Goal: Find specific page/section: Find specific page/section

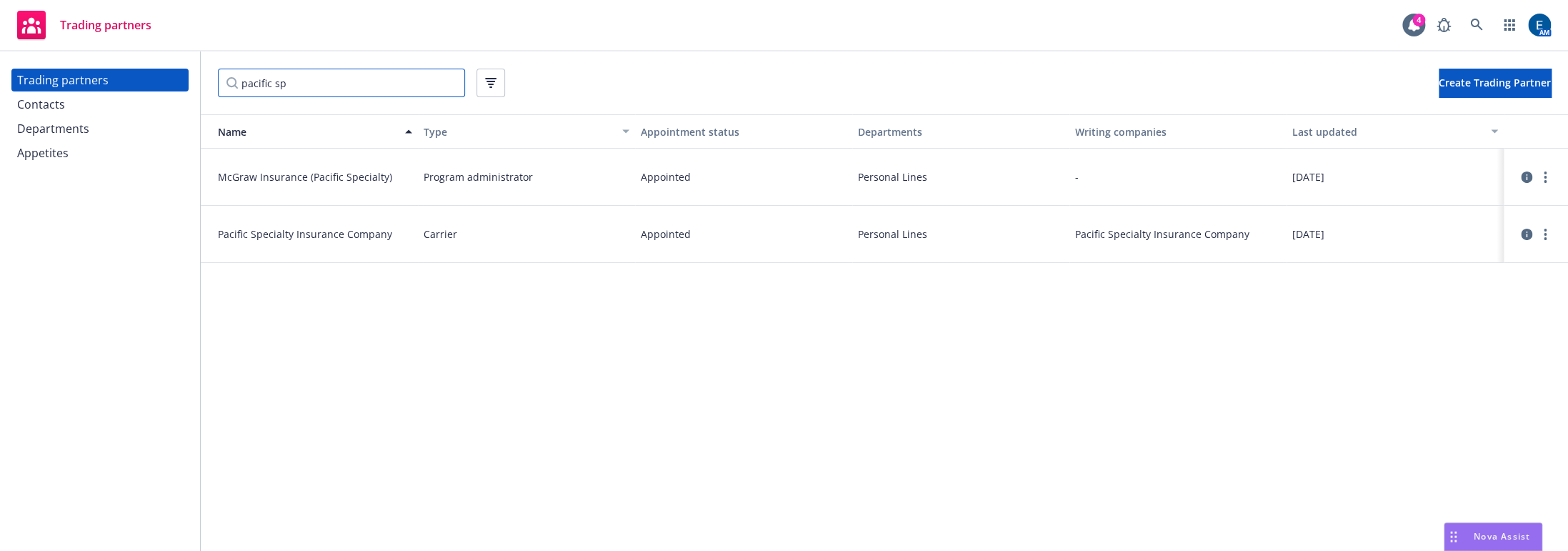
drag, startPoint x: 0, startPoint y: 0, endPoint x: 164, endPoint y: 79, distance: 182.0
click at [164, 79] on div "Trading partners Contacts Departments Appetites pacific sp Create Trading Partn…" at bounding box center [784, 301] width 1568 height 500
paste input "General Insurance Company of America"
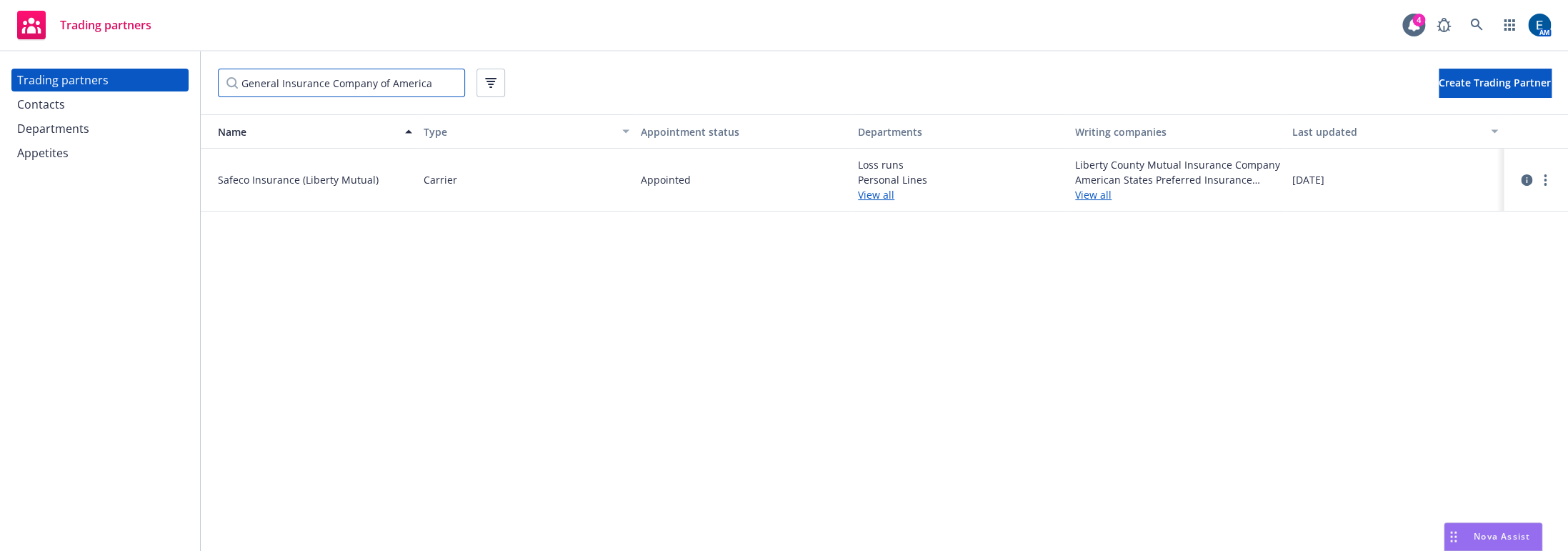
type input "General Insurance Company of America"
click at [1085, 188] on link "View all" at bounding box center [1178, 195] width 206 height 15
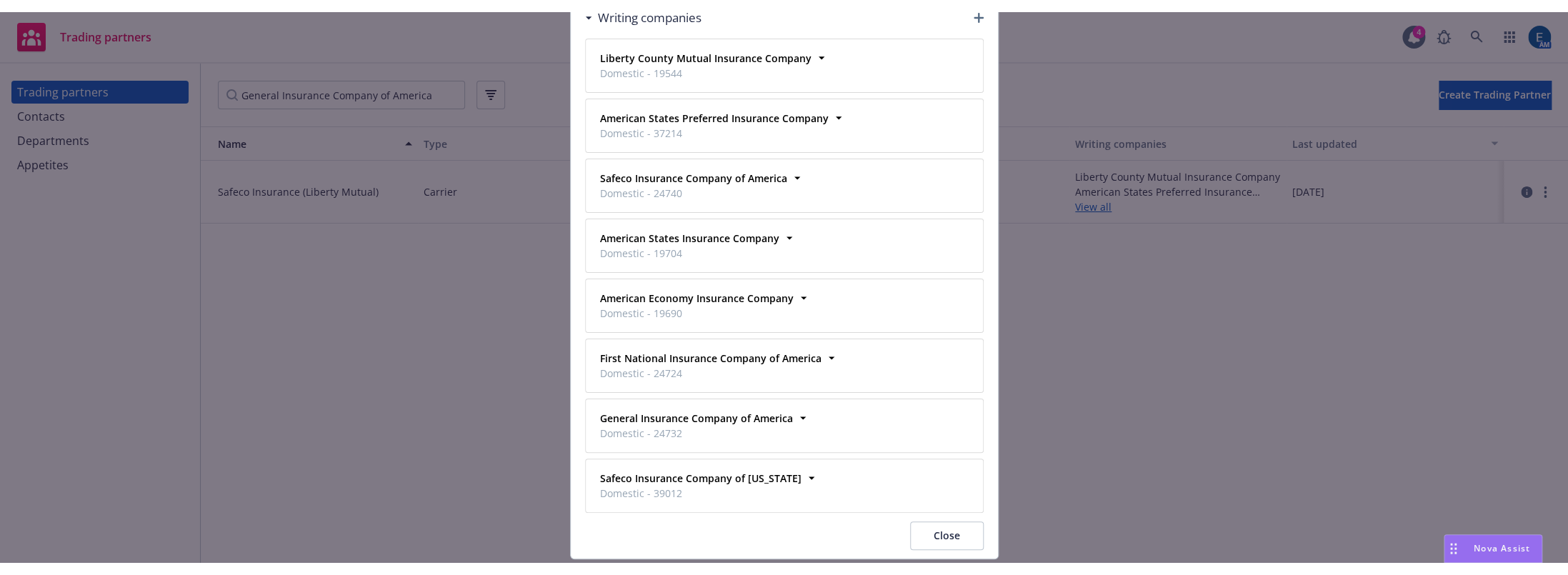
scroll to position [66, 0]
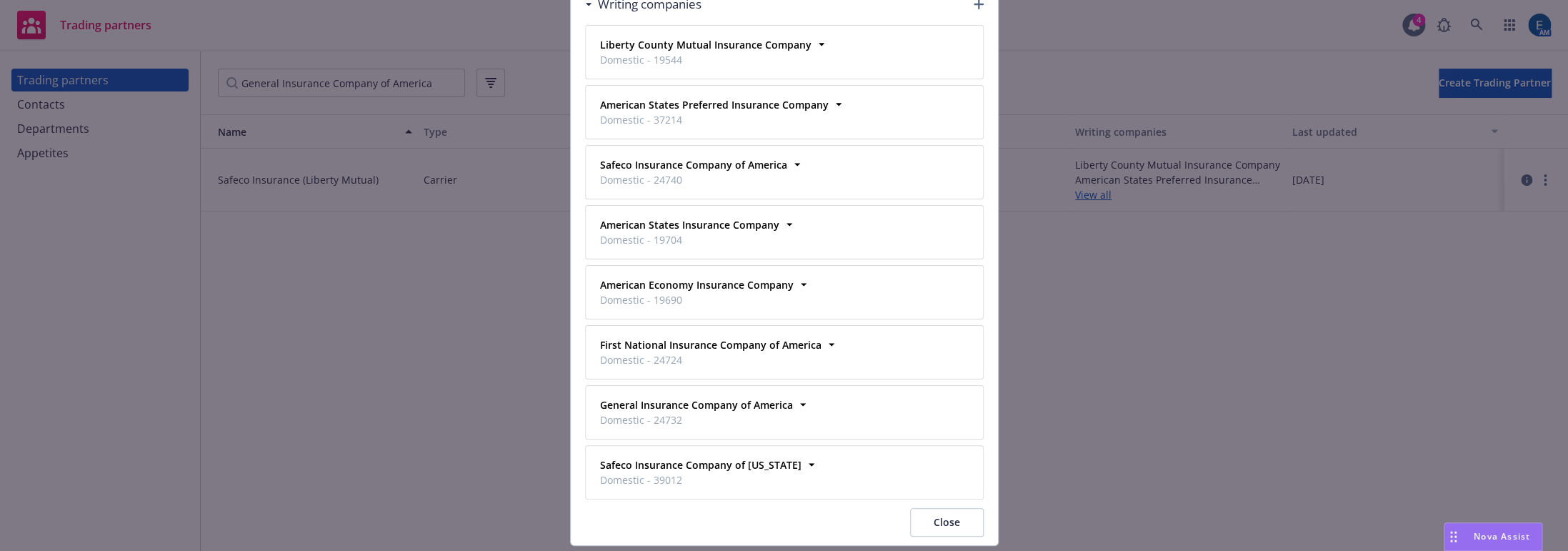
drag, startPoint x: 987, startPoint y: 495, endPoint x: 941, endPoint y: 499, distance: 46.2
click at [987, 508] on div "Close" at bounding box center [785, 526] width 427 height 37
click at [948, 508] on button "Close" at bounding box center [947, 522] width 74 height 28
